Goal: Information Seeking & Learning: Learn about a topic

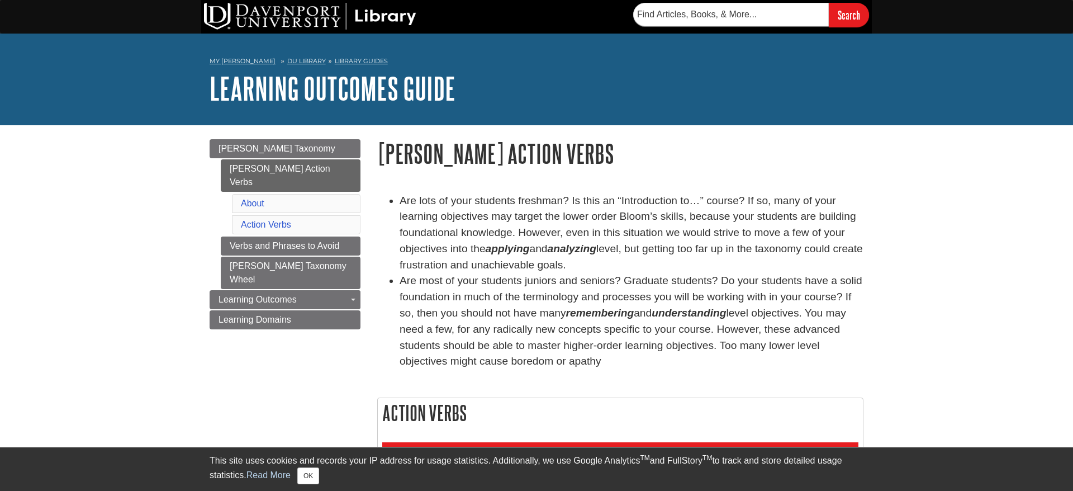
drag, startPoint x: 665, startPoint y: 256, endPoint x: 679, endPoint y: 363, distance: 108.3
click at [679, 363] on ul "Are lots of your students freshman? Is this an “Introduction to…” course? If so…" at bounding box center [620, 281] width 486 height 177
click at [679, 363] on li "Are most of your students juniors and seniors? Graduate students? Do your stude…" at bounding box center [632, 321] width 464 height 97
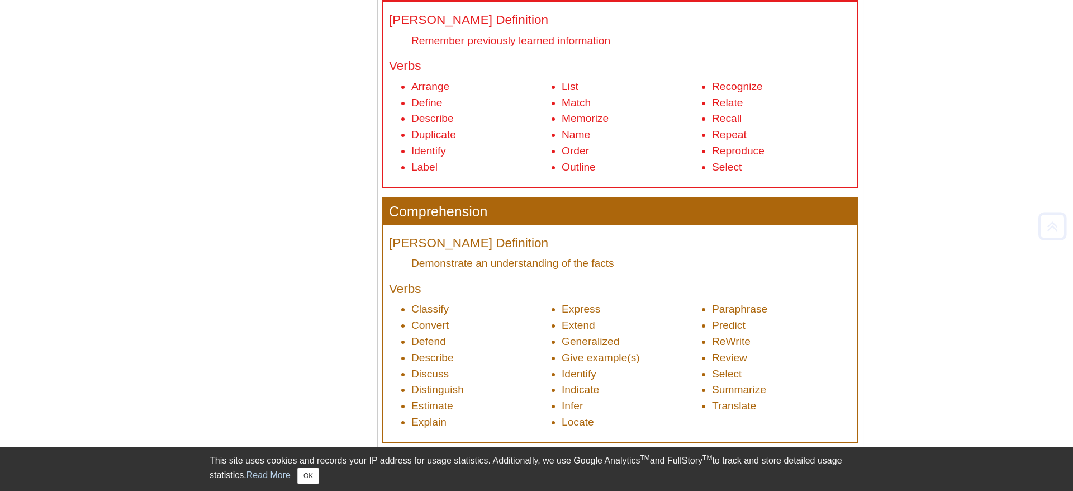
scroll to position [471, 0]
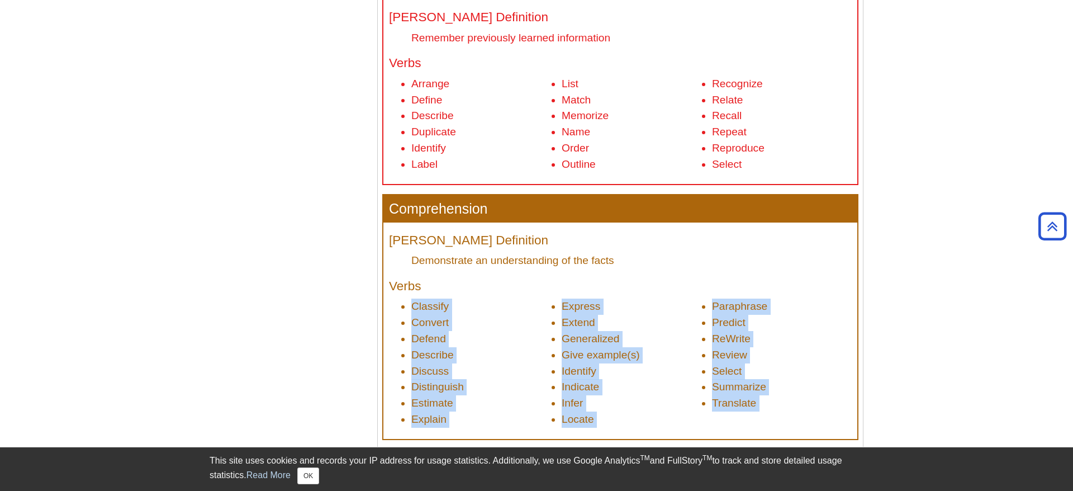
drag, startPoint x: 465, startPoint y: 281, endPoint x: 876, endPoint y: 443, distance: 441.5
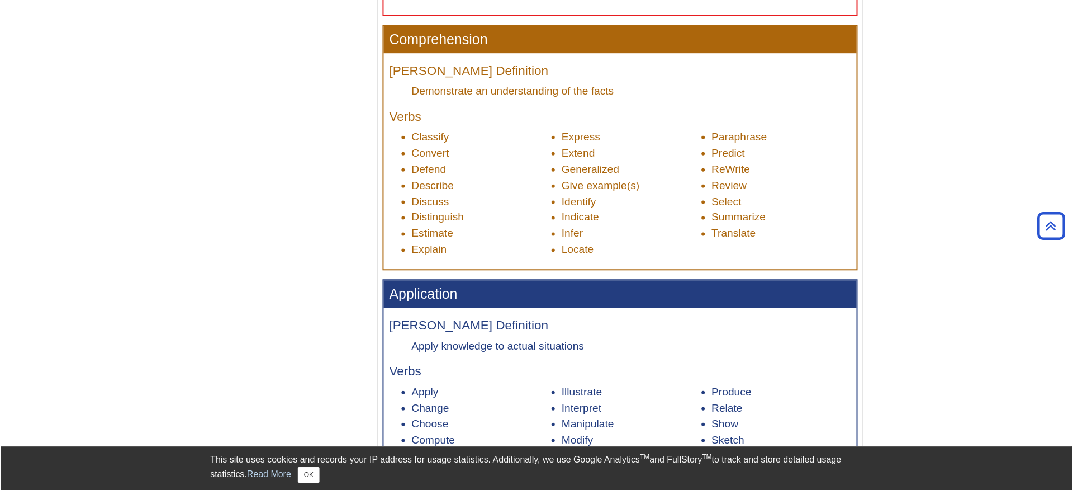
scroll to position [650, 0]
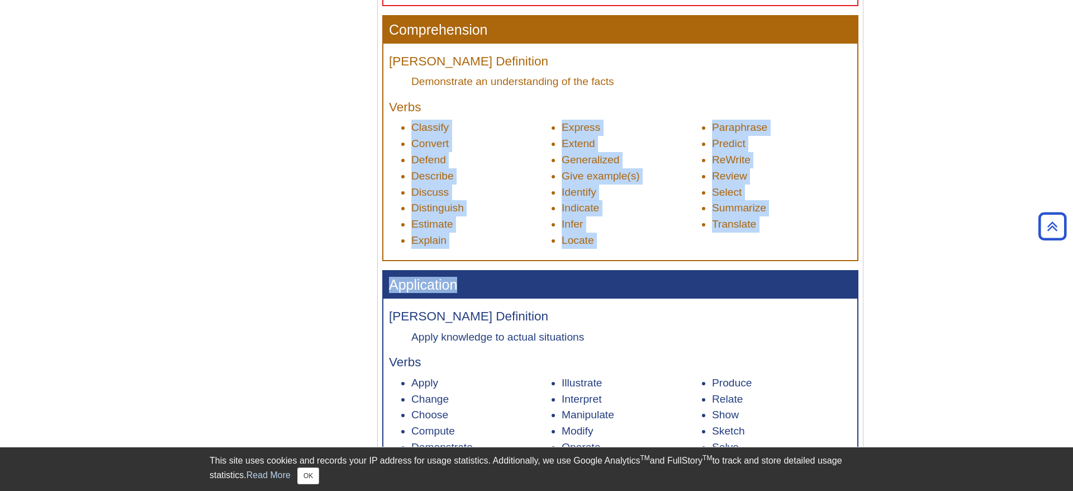
drag, startPoint x: 473, startPoint y: 105, endPoint x: 811, endPoint y: 274, distance: 377.8
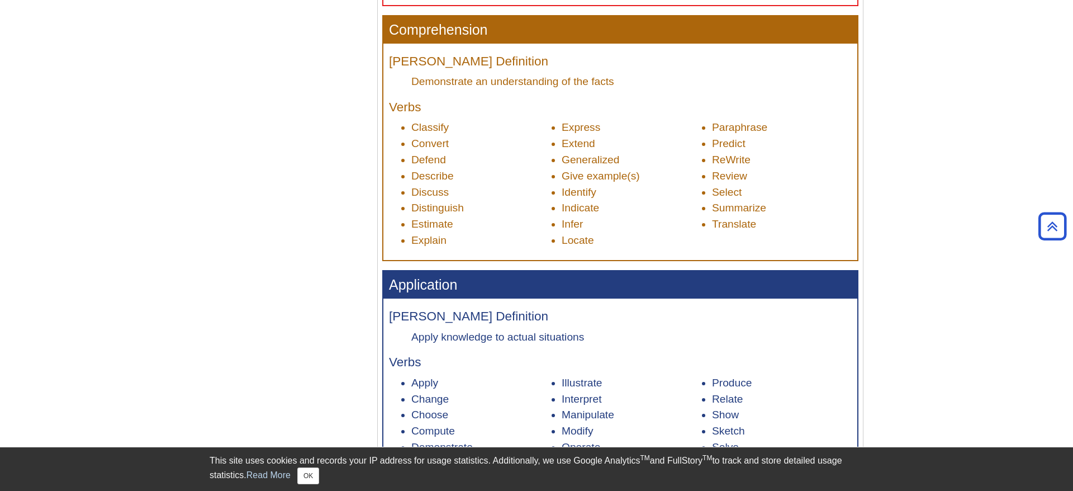
drag, startPoint x: 428, startPoint y: 226, endPoint x: 433, endPoint y: 247, distance: 21.8
click at [433, 247] on ul "Classify Convert Defend Describe Discuss Distinguish Estimate Explain Express E…" at bounding box center [620, 184] width 463 height 129
click at [433, 247] on li "Explain" at bounding box center [481, 241] width 140 height 16
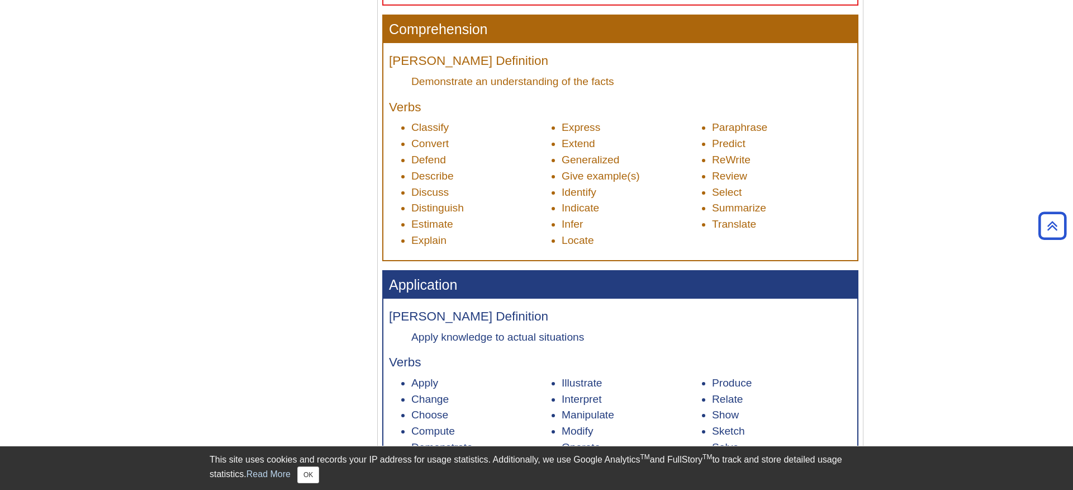
scroll to position [829, 0]
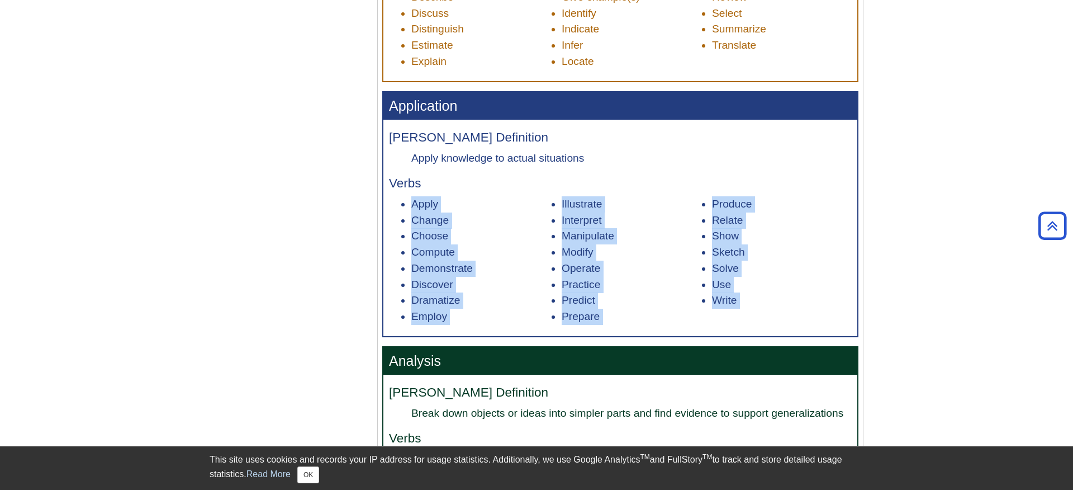
drag, startPoint x: 506, startPoint y: 195, endPoint x: 771, endPoint y: 348, distance: 305.8
click at [771, 348] on section "Knowledge [PERSON_NAME] Definition Remember previously learned information Verb…" at bounding box center [621, 373] width 474 height 1519
click at [817, 314] on ul "Apply Change Choose Compute Demonstrate Discover Dramatize Employ Illustrate In…" at bounding box center [620, 260] width 463 height 129
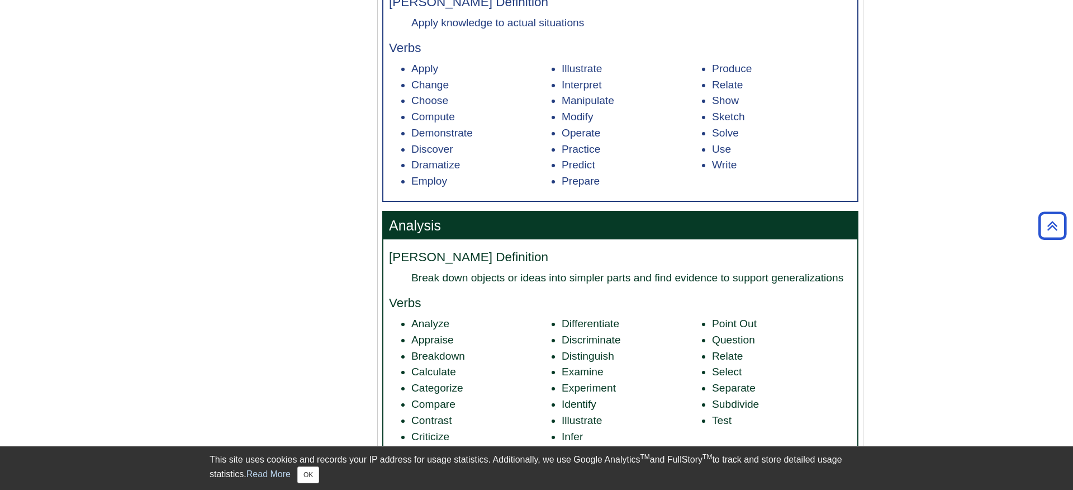
scroll to position [1143, 0]
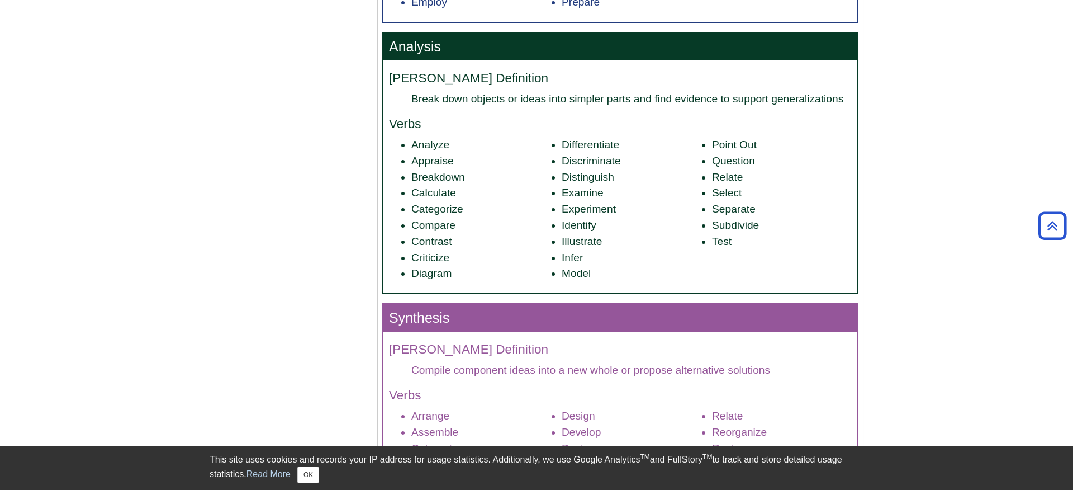
drag, startPoint x: 363, startPoint y: 112, endPoint x: 804, endPoint y: 284, distance: 473.3
drag, startPoint x: 811, startPoint y: 282, endPoint x: 810, endPoint y: 259, distance: 22.4
click at [811, 282] on ul "Analyze Appraise Breakdown Calculate Categorize Compare Contrast Criticize Diag…" at bounding box center [620, 209] width 463 height 145
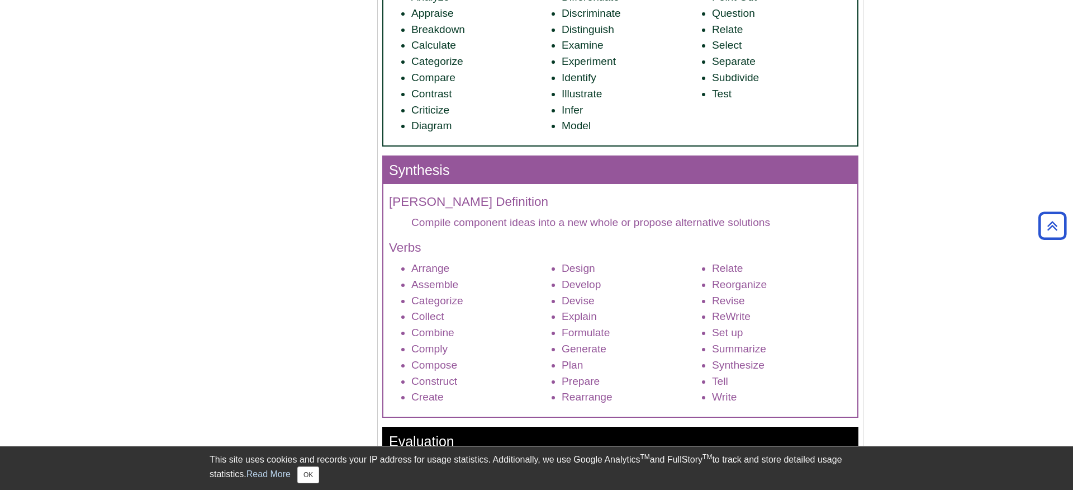
scroll to position [1322, 0]
